Goal: Task Accomplishment & Management: Complete application form

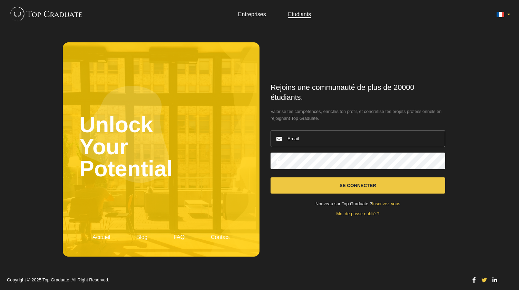
type input "[EMAIL_ADDRESS][DOMAIN_NAME]"
click at [295, 184] on button "Se connecter" at bounding box center [357, 186] width 174 height 16
click at [303, 188] on button "Se connecter" at bounding box center [357, 186] width 174 height 16
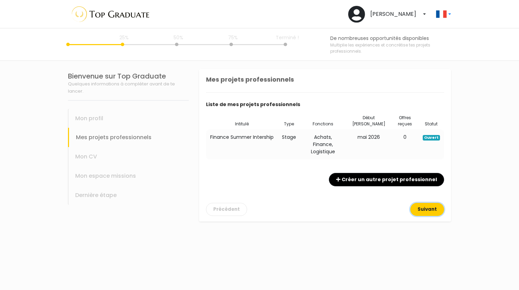
click at [419, 206] on button "Suivant" at bounding box center [427, 209] width 34 height 13
